Goal: Task Accomplishment & Management: Complete application form

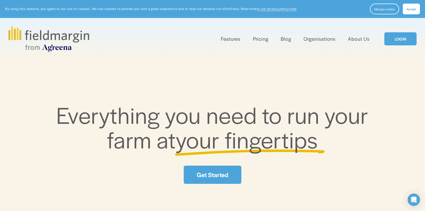
click at [415, 11] on span "Accept" at bounding box center [410, 9] width 9 height 4
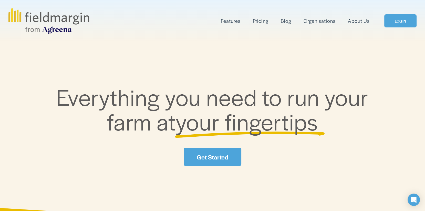
click at [235, 158] on link "Get Started" at bounding box center [212, 157] width 57 height 18
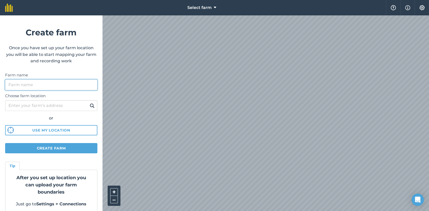
click at [38, 83] on input "Farm name" at bounding box center [51, 84] width 92 height 11
type input "AlluFruits"
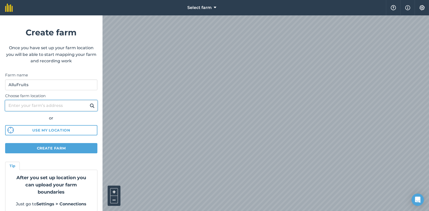
click at [38, 106] on input "Choose farm location" at bounding box center [51, 105] width 92 height 11
type input "1060"
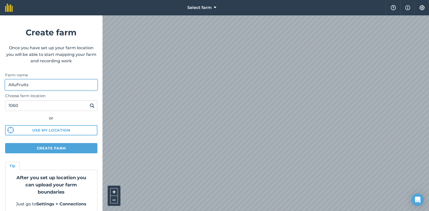
click at [14, 85] on input "AlluFruits" at bounding box center [51, 84] width 92 height 11
click at [14, 86] on input "Allçûruits" at bounding box center [51, 84] width 92 height 11
type input "AlluFruits"
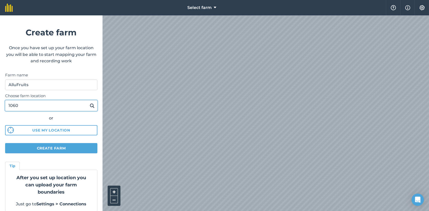
click at [22, 104] on input "1060" at bounding box center [51, 105] width 92 height 11
drag, startPoint x: 7, startPoint y: 104, endPoint x: 41, endPoint y: 103, distance: 33.6
click at [41, 104] on input "1060" at bounding box center [51, 105] width 92 height 11
type input "133 chemin Airport Chapeau"
drag, startPoint x: 70, startPoint y: 104, endPoint x: -1, endPoint y: 107, distance: 71.0
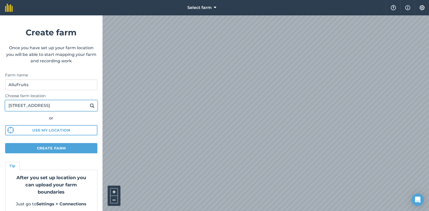
click at [0, 107] on html "Select farm Help Info Settings Create farm Once you have set up your farm locat…" at bounding box center [214, 105] width 429 height 211
click at [16, 106] on input "Choose farm location" at bounding box center [51, 105] width 92 height 11
paste input "133 Chem. Airport, Chapeau, QC J0X 1M0"
type input "133 Chem. Airport, Chapeau, QC J0X 1M0"
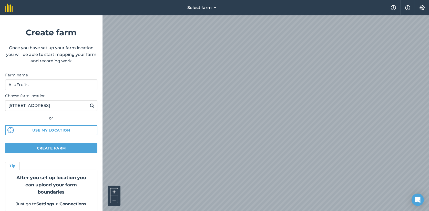
scroll to position [0, 0]
click at [90, 105] on img at bounding box center [92, 105] width 5 height 6
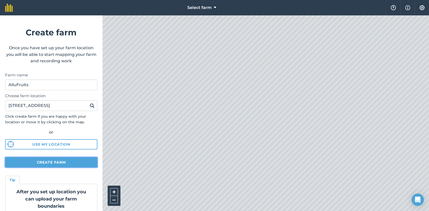
click at [60, 161] on button "Create farm" at bounding box center [51, 162] width 92 height 10
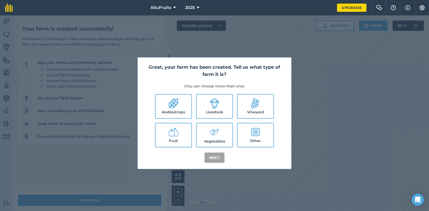
click at [257, 136] on icon at bounding box center [255, 132] width 8 height 8
checkbox input "true"
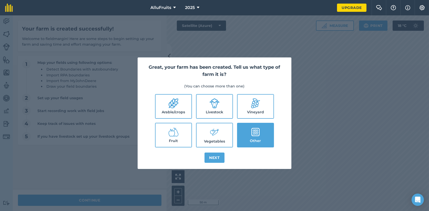
click at [174, 109] on label "Arable/crops" at bounding box center [173, 107] width 36 height 24
checkbox input "true"
click at [208, 112] on label "Livestock" at bounding box center [214, 107] width 36 height 24
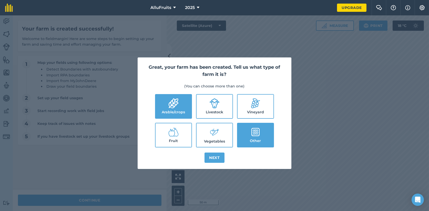
checkbox input "true"
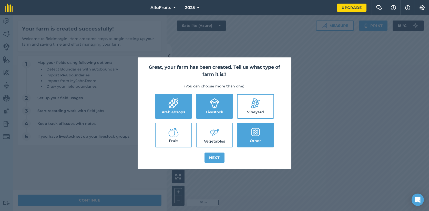
click at [169, 135] on icon at bounding box center [174, 132] width 10 height 8
checkbox input "true"
click at [172, 111] on label "Arable/crops" at bounding box center [173, 107] width 36 height 24
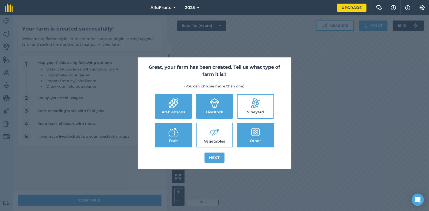
checkbox input "false"
click at [217, 111] on label "Livestock" at bounding box center [214, 107] width 36 height 24
checkbox input "false"
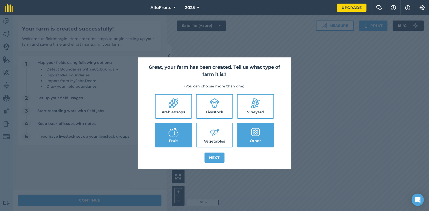
click at [258, 137] on label "Other" at bounding box center [255, 135] width 36 height 24
checkbox input "false"
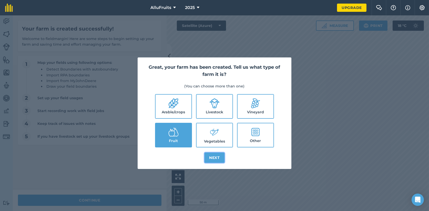
click at [218, 156] on button "Next" at bounding box center [214, 157] width 20 height 10
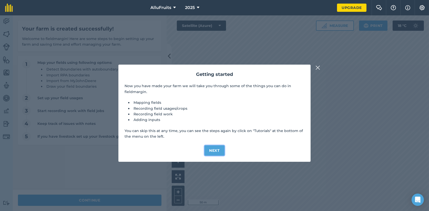
click at [217, 151] on button "Next" at bounding box center [214, 150] width 20 height 10
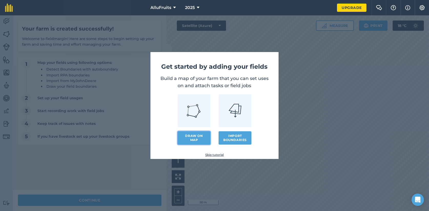
click at [198, 139] on link "Draw on map" at bounding box center [193, 137] width 33 height 13
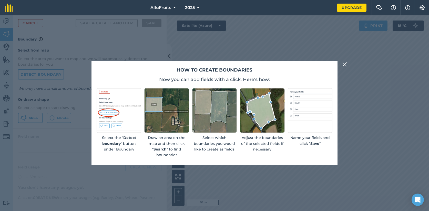
click at [164, 122] on img at bounding box center [166, 110] width 45 height 45
click at [344, 64] on img at bounding box center [344, 64] width 5 height 6
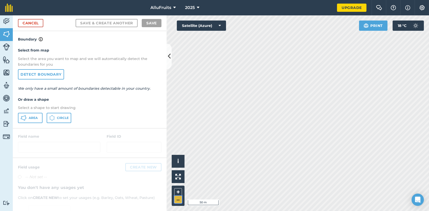
click at [177, 200] on button "–" at bounding box center [178, 199] width 8 height 7
click at [270, 211] on html "AlluFruits 2025 Upgrade Farm Chat Help Info Settings Map printing is not availa…" at bounding box center [214, 105] width 429 height 211
click at [179, 200] on button "–" at bounding box center [178, 199] width 8 height 7
click at [176, 191] on button "+" at bounding box center [178, 192] width 8 height 8
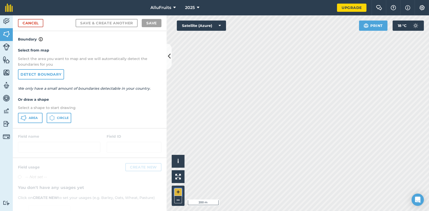
click at [176, 191] on button "+" at bounding box center [178, 192] width 8 height 8
click at [177, 192] on button "+" at bounding box center [178, 192] width 8 height 8
click at [178, 197] on button "–" at bounding box center [178, 199] width 8 height 7
click at [180, 200] on button "–" at bounding box center [178, 199] width 8 height 7
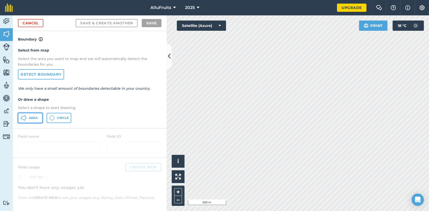
click at [24, 117] on icon at bounding box center [23, 118] width 6 height 6
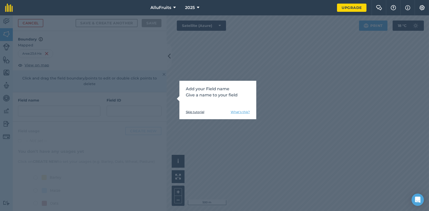
click at [178, 193] on div "Add your Field name Give a name to your field Skip tutorial What's this?" at bounding box center [214, 112] width 429 height 195
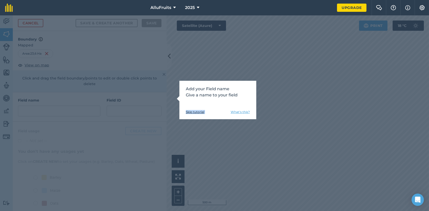
click at [178, 193] on div "Add your Field name Give a name to your field Skip tutorial What's this?" at bounding box center [214, 112] width 429 height 195
click at [195, 112] on link "Skip tutorial" at bounding box center [195, 112] width 18 height 4
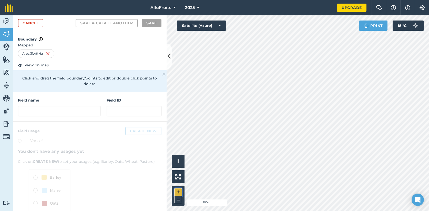
click at [177, 189] on button "+" at bounding box center [178, 192] width 8 height 8
click at [178, 190] on button "+" at bounding box center [178, 192] width 8 height 8
click at [181, 190] on button "+" at bounding box center [178, 192] width 8 height 8
click at [179, 199] on button "–" at bounding box center [178, 199] width 8 height 7
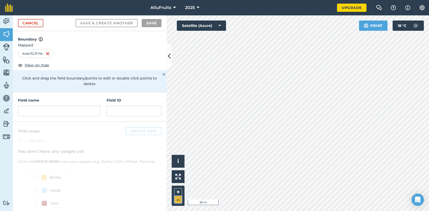
click at [179, 199] on button "–" at bounding box center [178, 199] width 8 height 7
click at [180, 192] on button "+" at bounding box center [178, 192] width 8 height 8
click at [180, 193] on button "+" at bounding box center [178, 192] width 8 height 8
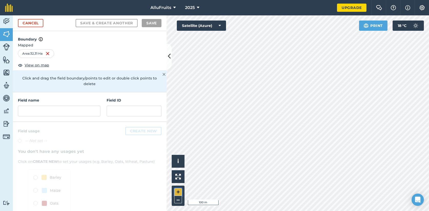
click at [180, 193] on button "+" at bounding box center [178, 192] width 8 height 8
click at [406, 0] on html "AlluFruits 2025 Upgrade Farm Chat Help Info Settings Map printing is not availa…" at bounding box center [214, 105] width 429 height 211
click at [389, 21] on div "Click to start drawing i © 2025 TomTom, Microsoft 50 m + – Satellite (Azure) Pr…" at bounding box center [297, 112] width 262 height 195
click at [179, 198] on button "–" at bounding box center [178, 199] width 8 height 7
click at [179, 200] on button "–" at bounding box center [178, 199] width 8 height 7
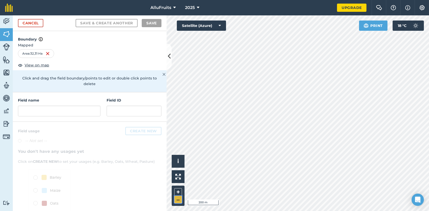
click at [179, 200] on button "–" at bounding box center [178, 199] width 8 height 7
click at [177, 193] on button "+" at bounding box center [178, 192] width 8 height 8
